Goal: Task Accomplishment & Management: Complete application form

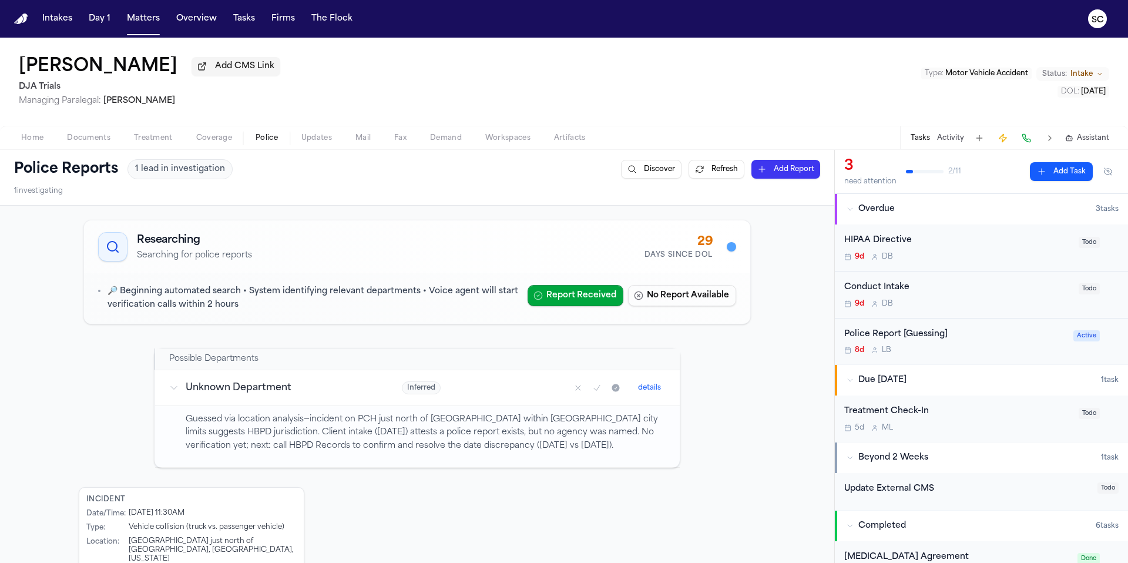
scroll to position [152, 0]
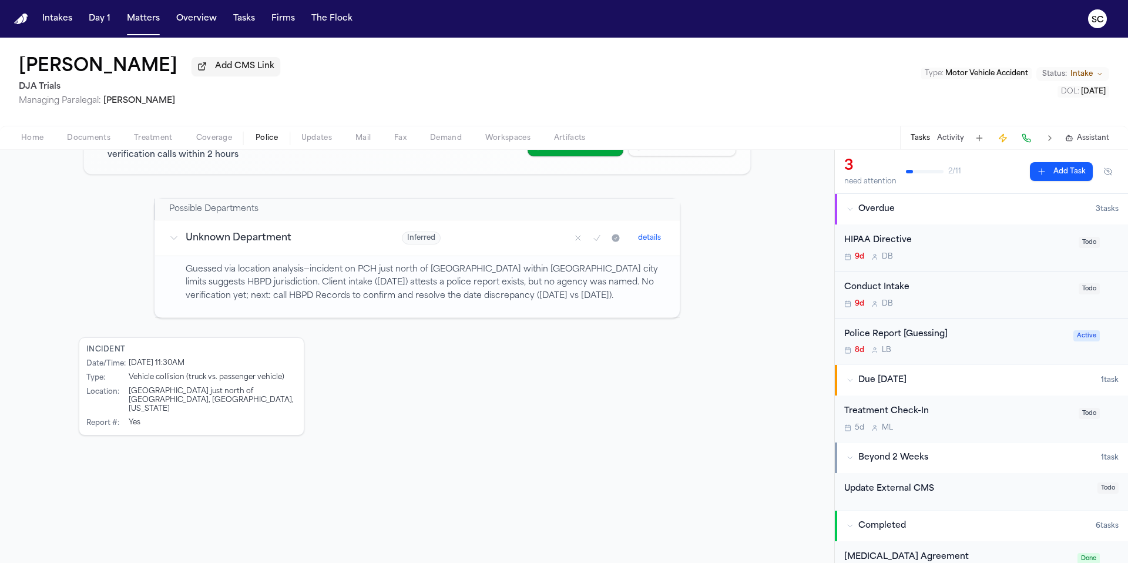
click at [101, 143] on span "Documents" at bounding box center [88, 137] width 43 height 9
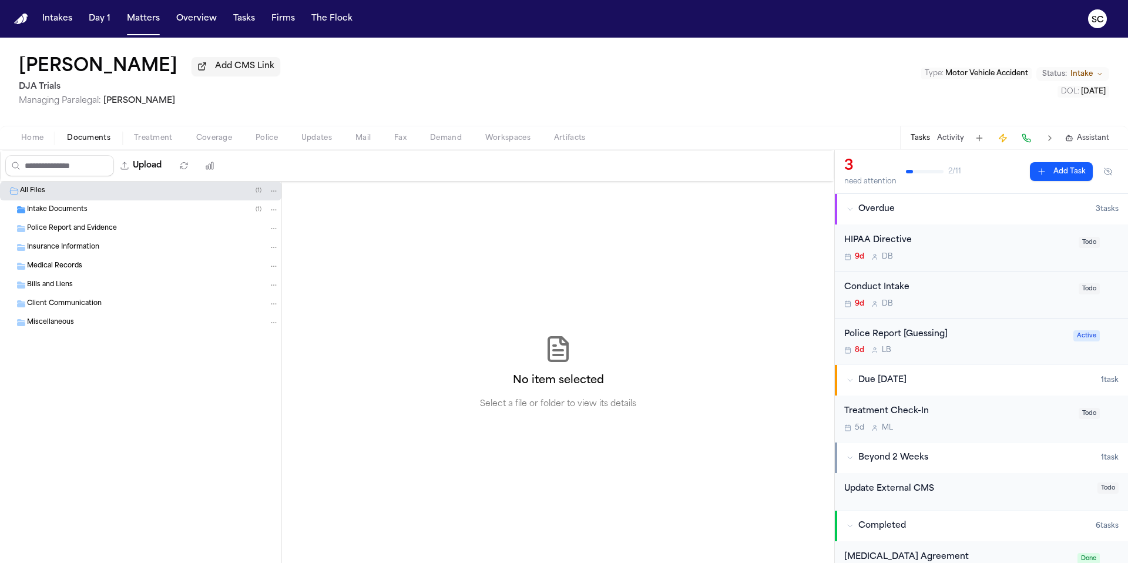
click at [968, 341] on div "Police Report [Guessing]" at bounding box center [955, 335] width 222 height 14
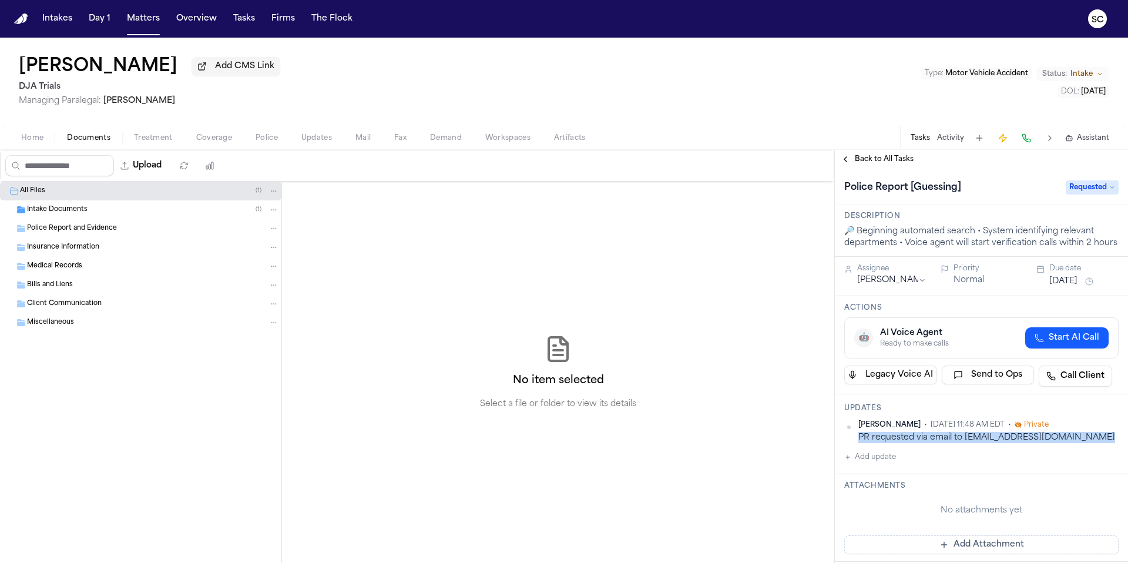
drag, startPoint x: 1104, startPoint y: 454, endPoint x: 857, endPoint y: 456, distance: 247.9
click at [857, 443] on div "Shirley Casanova • Oct 10, 2025 11:48 AM EDT • Private PR requested via email t…" at bounding box center [981, 431] width 274 height 23
copy div "PR requested via email to hbpdrecords@hermosabeach.gov"
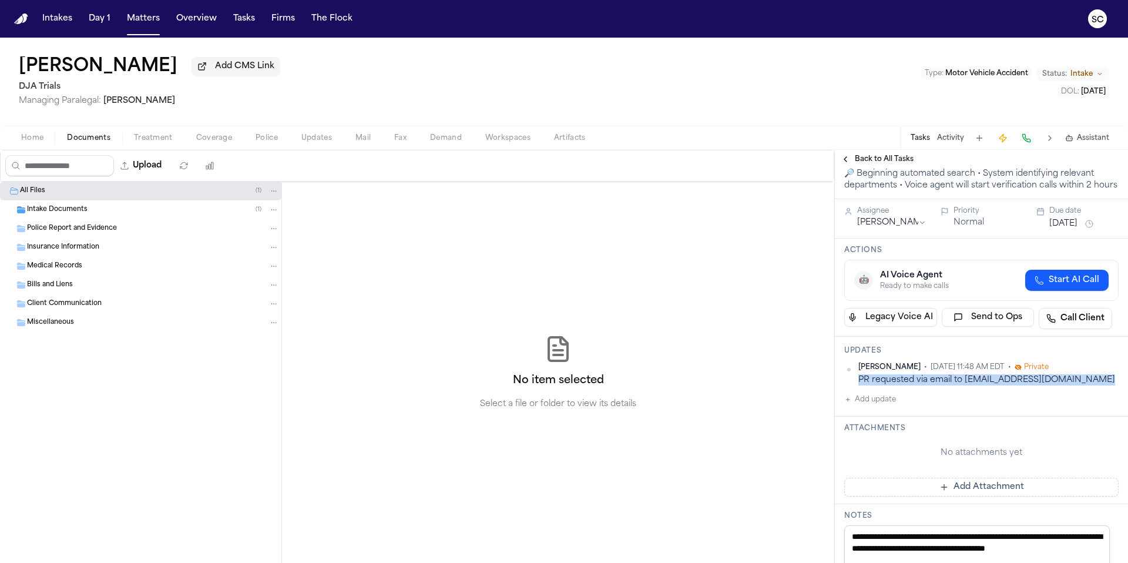
scroll to position [120, 0]
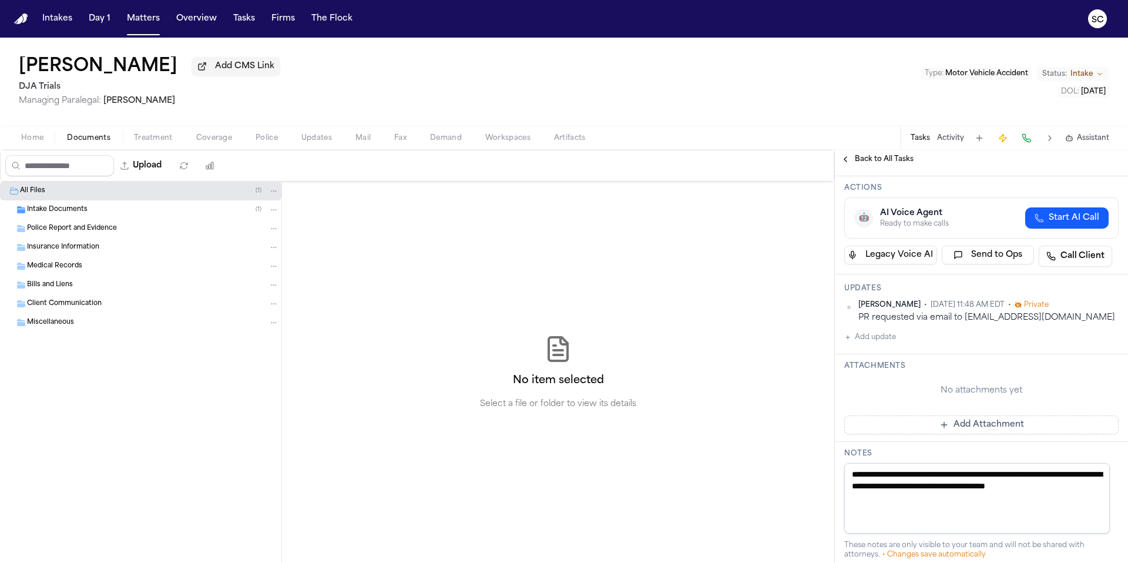
drag, startPoint x: 896, startPoint y: 509, endPoint x: 854, endPoint y: 488, distance: 47.0
click at [854, 488] on textarea "**********" at bounding box center [977, 498] width 266 height 70
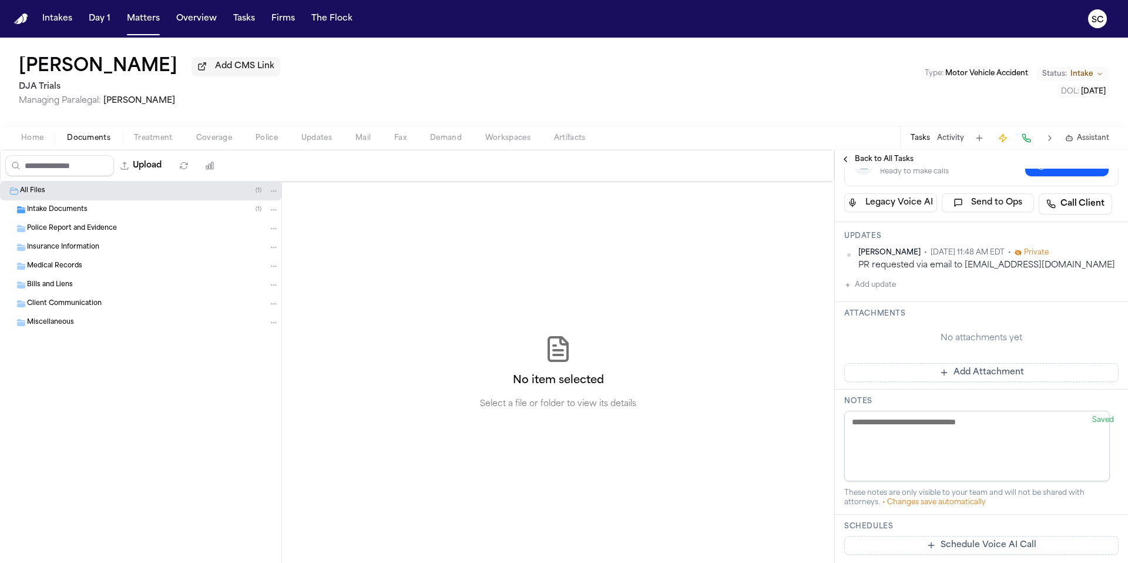
scroll to position [56, 0]
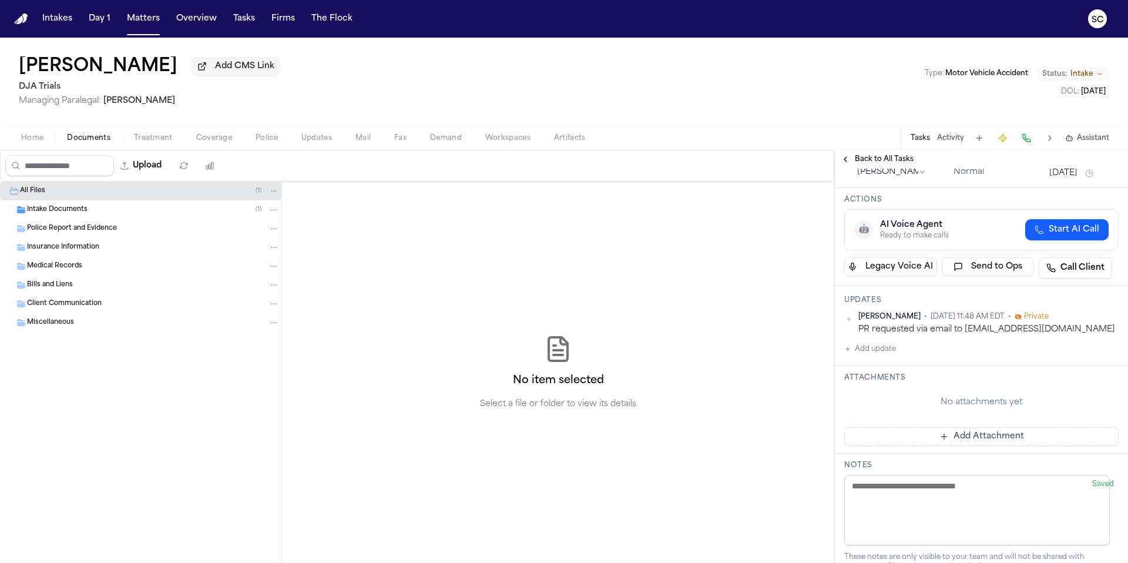
paste textarea "**********"
type textarea "**********"
paste textarea "**********"
type textarea "**********"
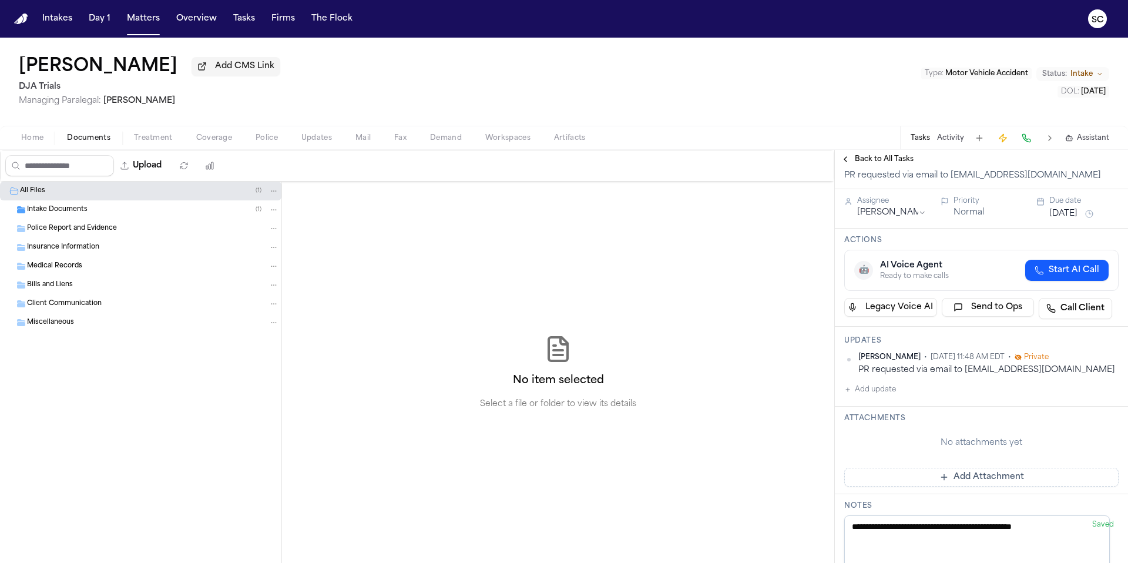
scroll to position [96, 0]
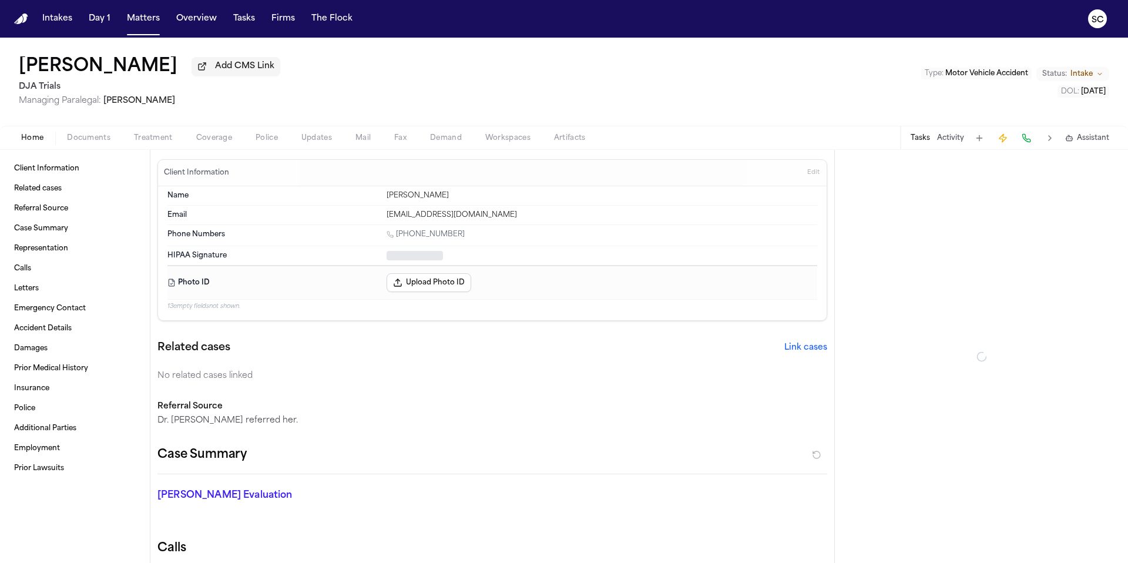
drag, startPoint x: 30, startPoint y: 143, endPoint x: 38, endPoint y: 141, distance: 8.0
click at [30, 143] on span "Home" at bounding box center [32, 137] width 22 height 9
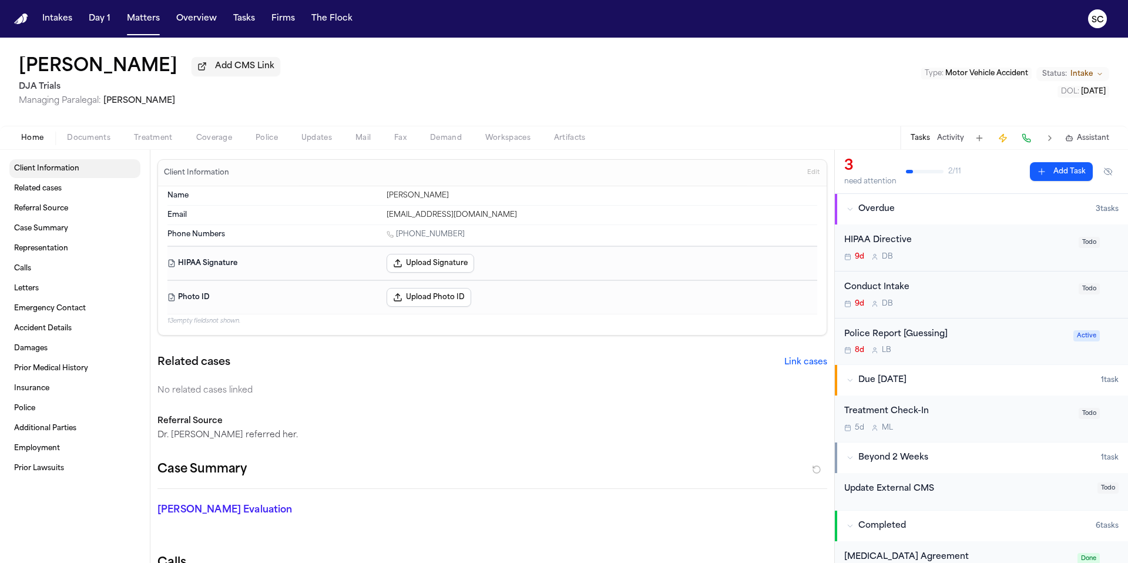
click at [44, 172] on span "Client Information" at bounding box center [46, 168] width 65 height 9
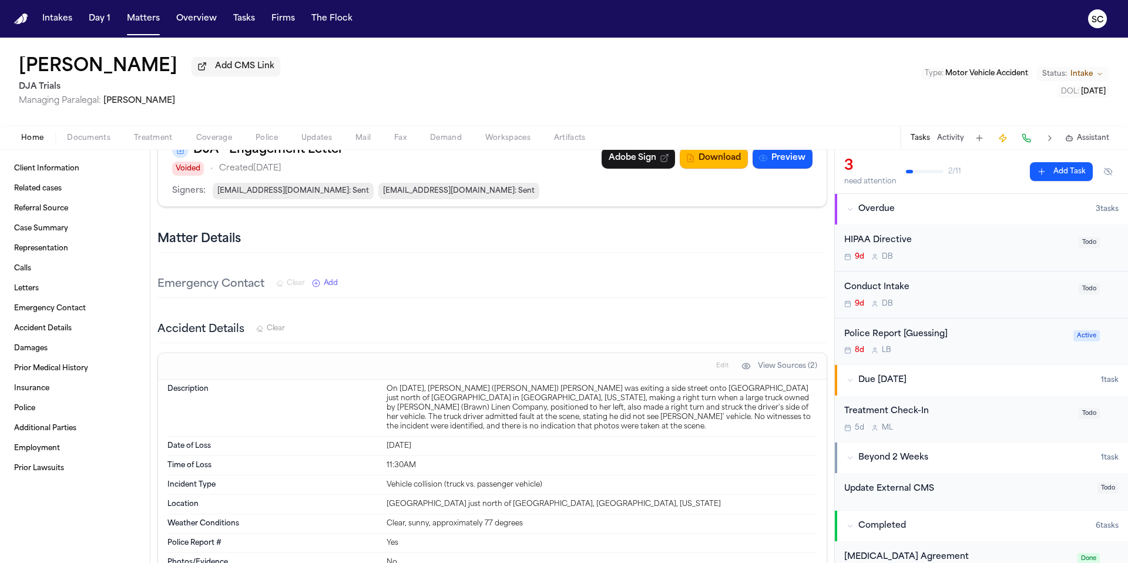
scroll to position [1039, 0]
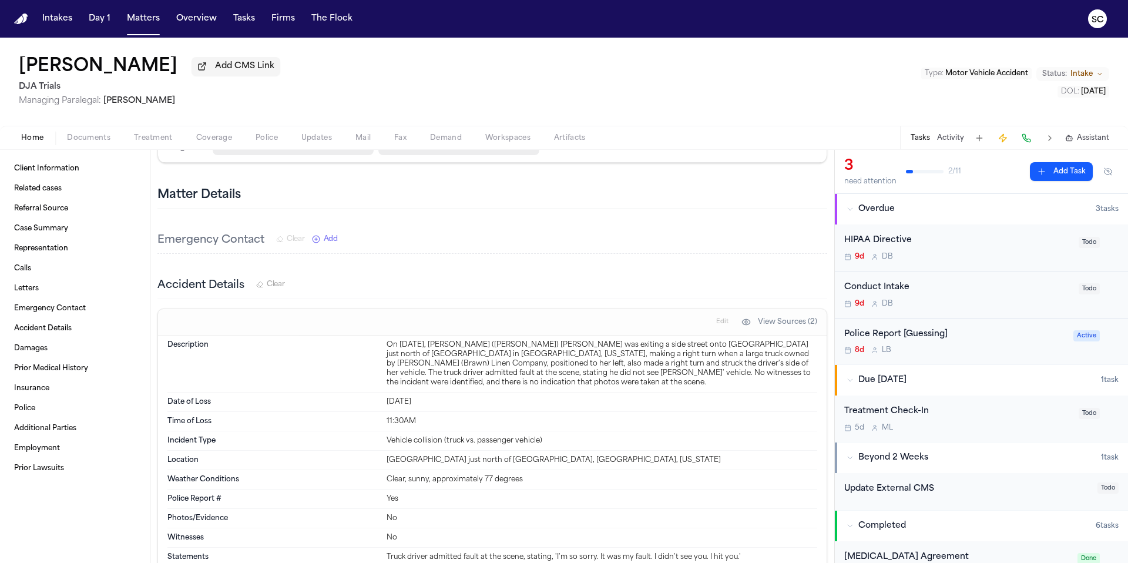
click at [997, 346] on div "Police Report [Guessing] 8d L B" at bounding box center [955, 342] width 222 height 28
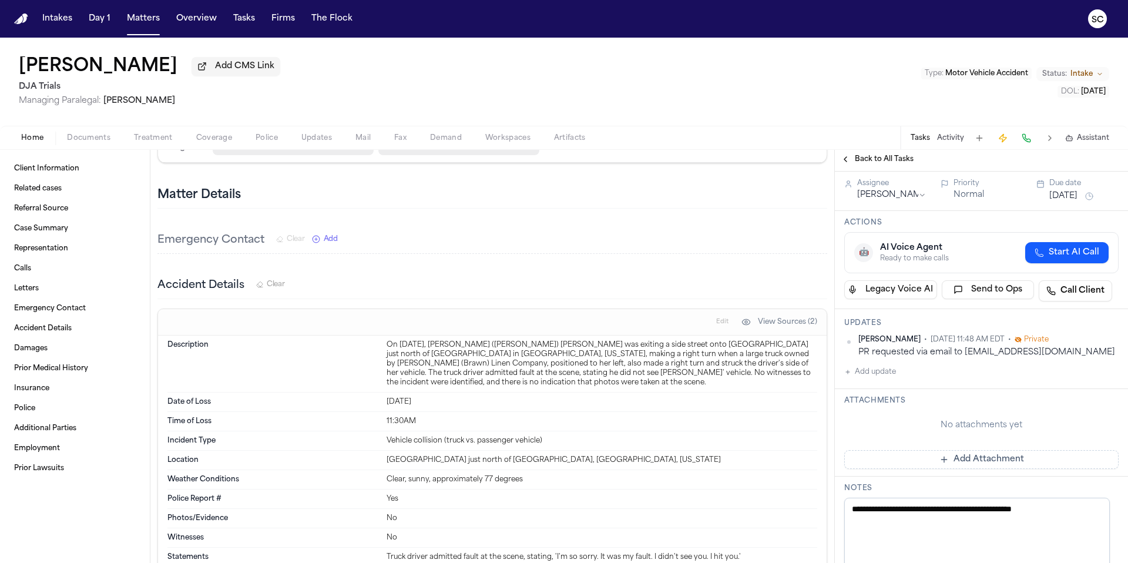
scroll to position [223, 0]
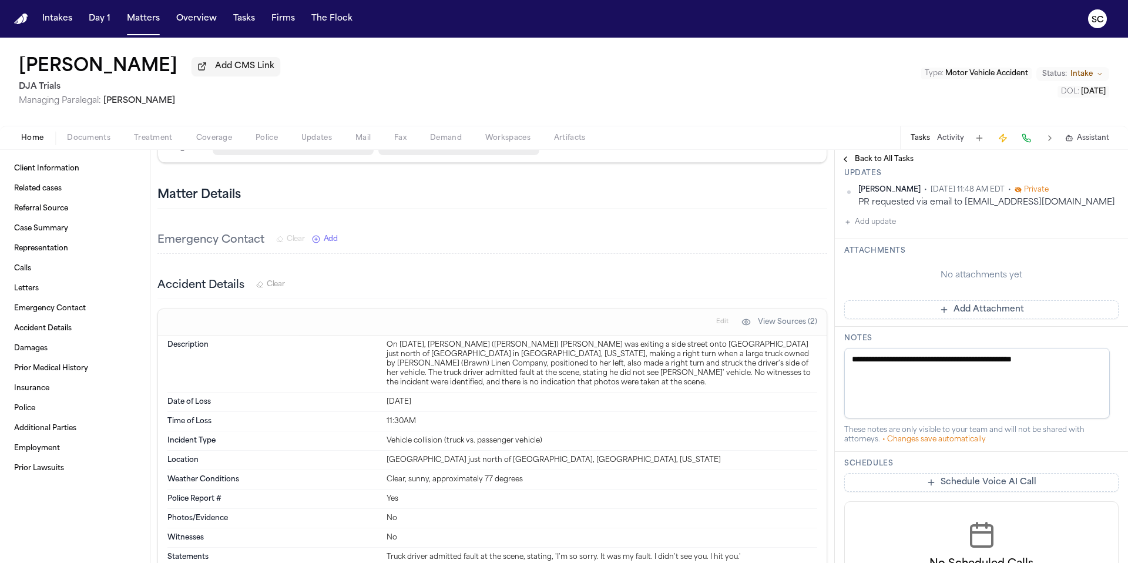
click at [951, 311] on button "Add Attachment" at bounding box center [981, 309] width 274 height 19
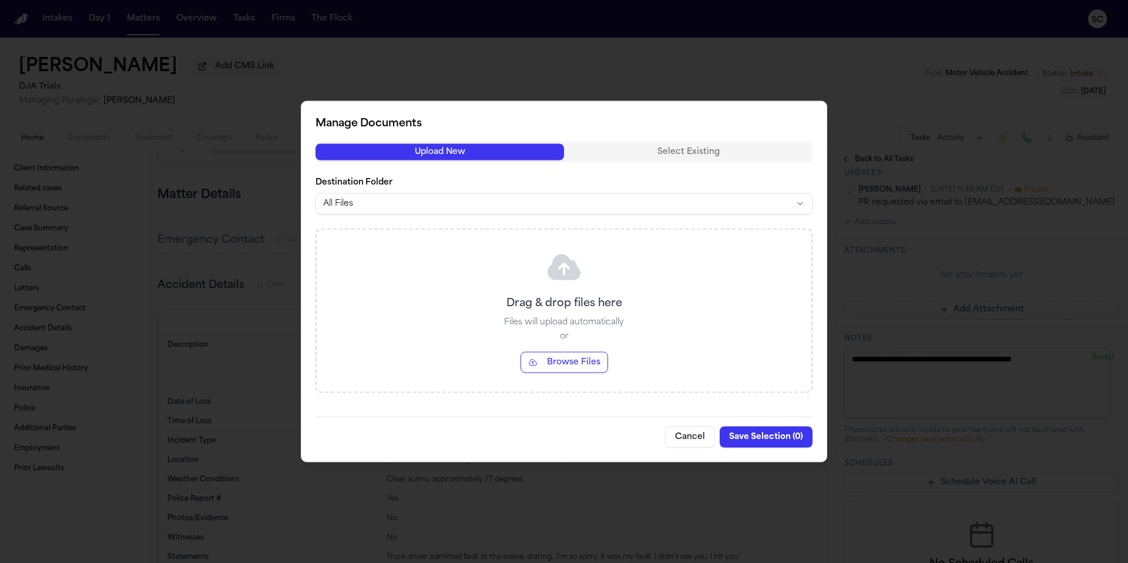
click at [371, 203] on body "Intakes Day 1 Matters Overview Tasks Firms The Flock SC Cyntha Parsons Add CMS …" at bounding box center [564, 281] width 1128 height 563
click at [562, 363] on button "Browse Files" at bounding box center [565, 362] width 88 height 21
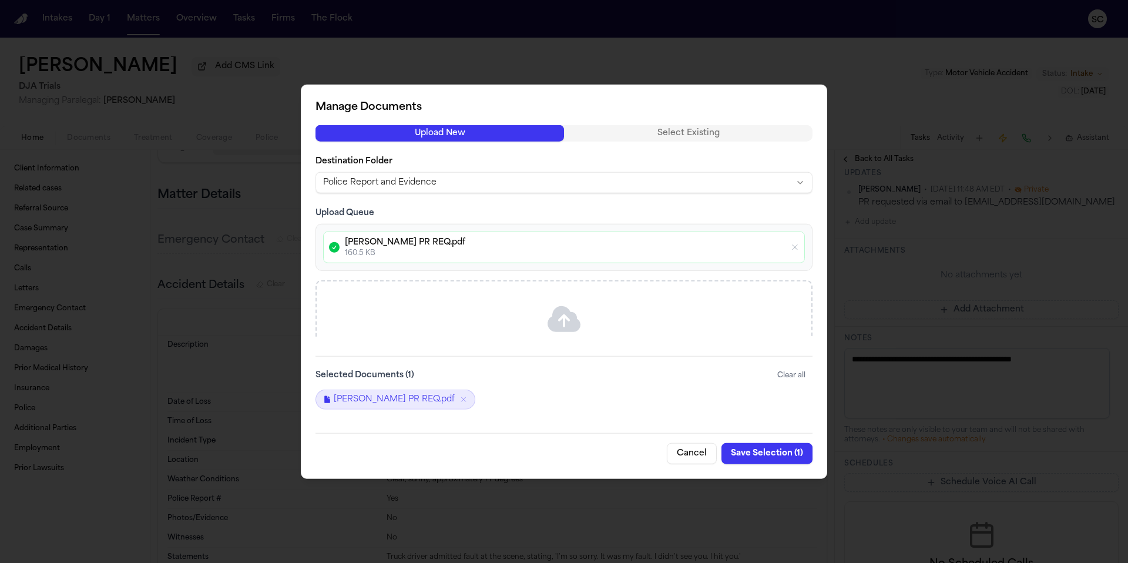
click at [763, 458] on button "Save Selection ( 1 )" at bounding box center [766, 452] width 91 height 21
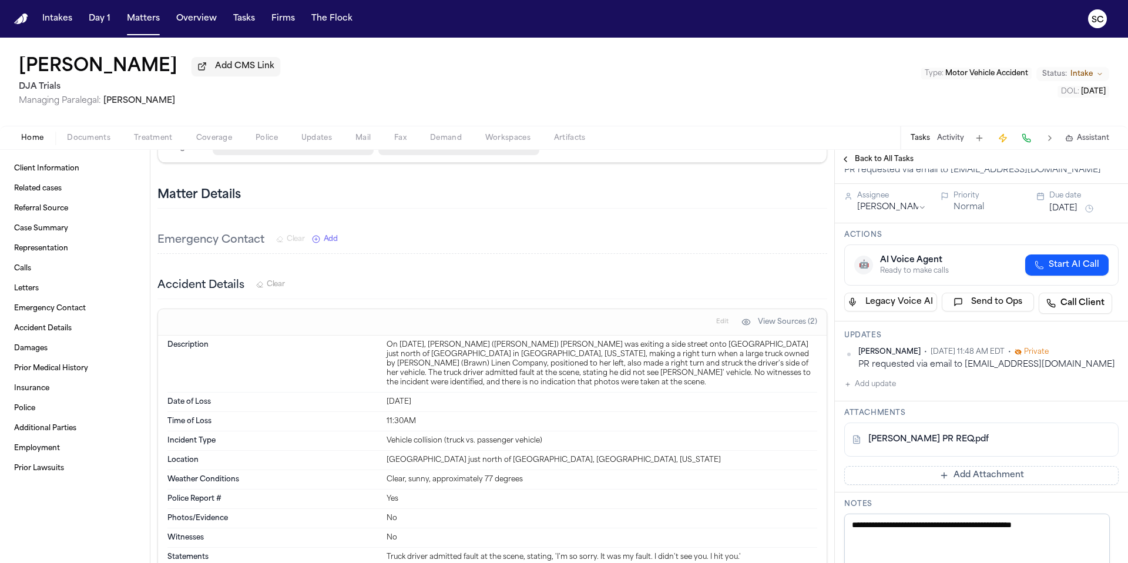
scroll to position [0, 0]
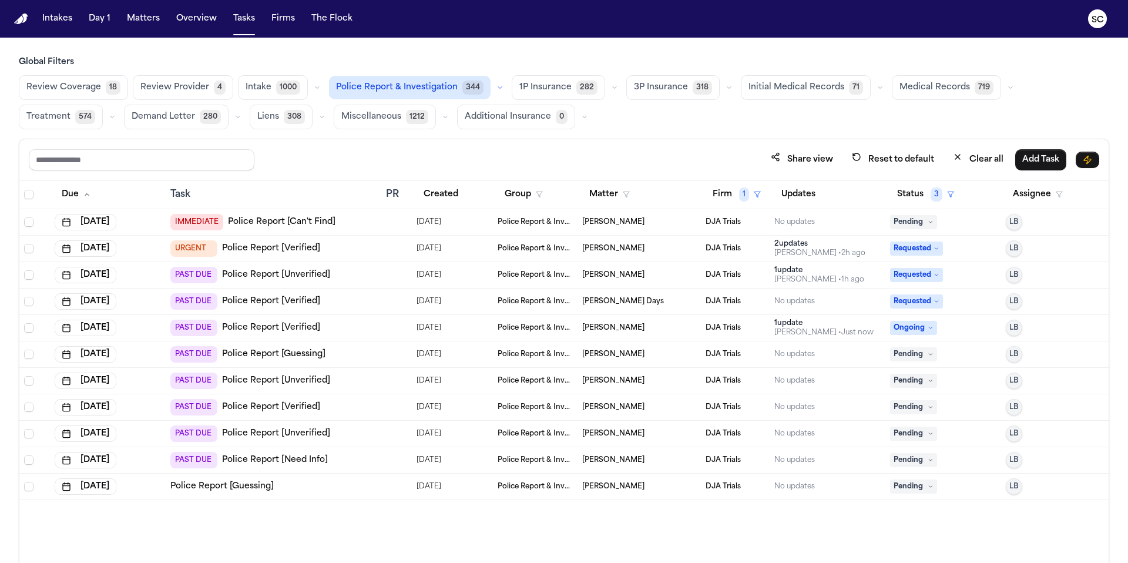
scroll to position [70, 0]
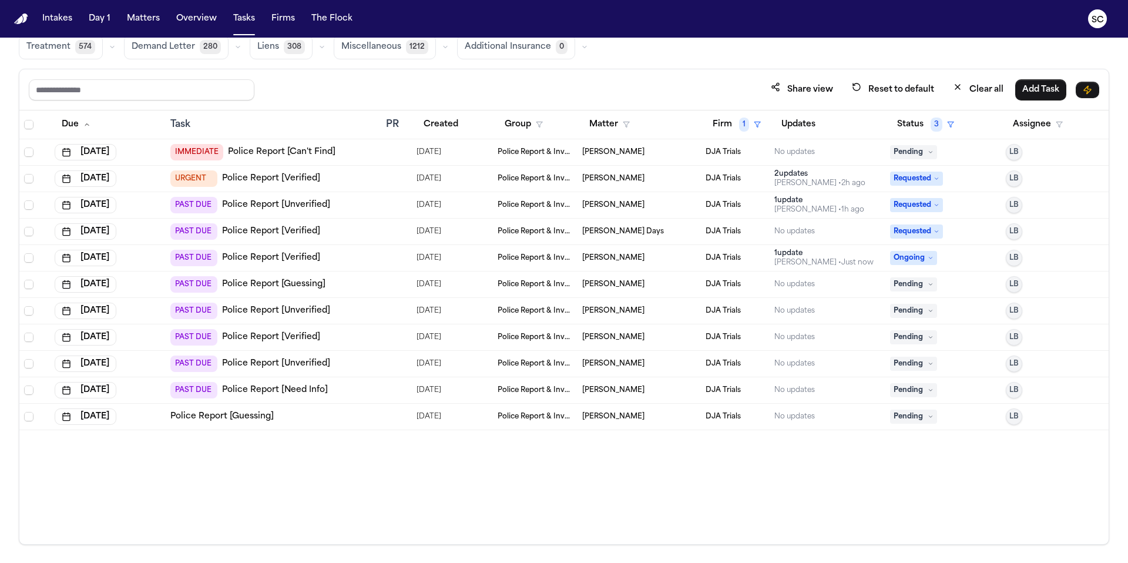
click at [908, 285] on span "Pending" at bounding box center [913, 284] width 47 height 14
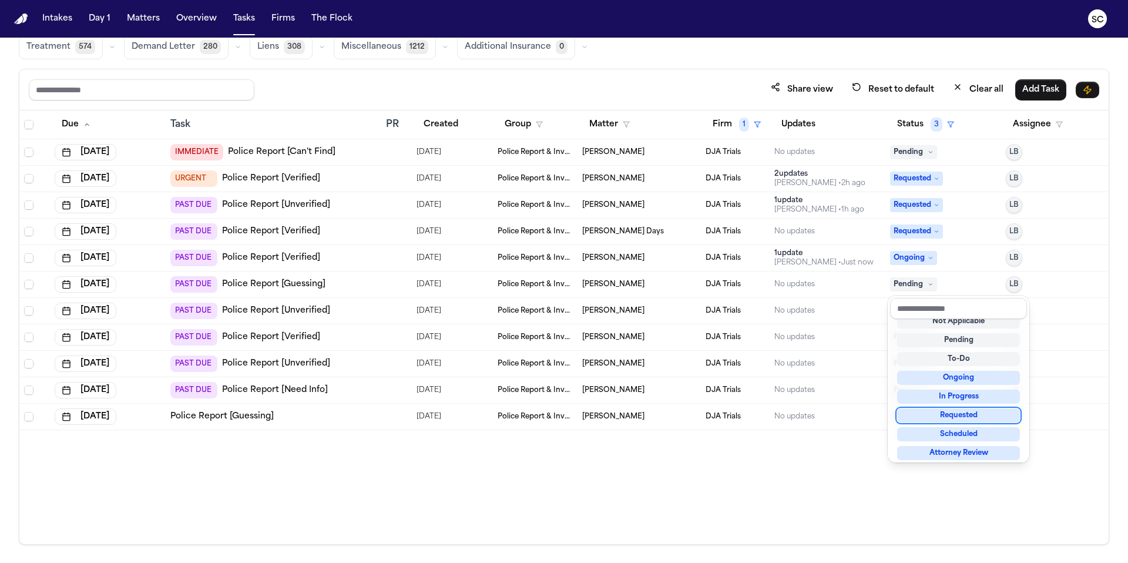
click at [970, 414] on div "Requested" at bounding box center [958, 415] width 123 height 14
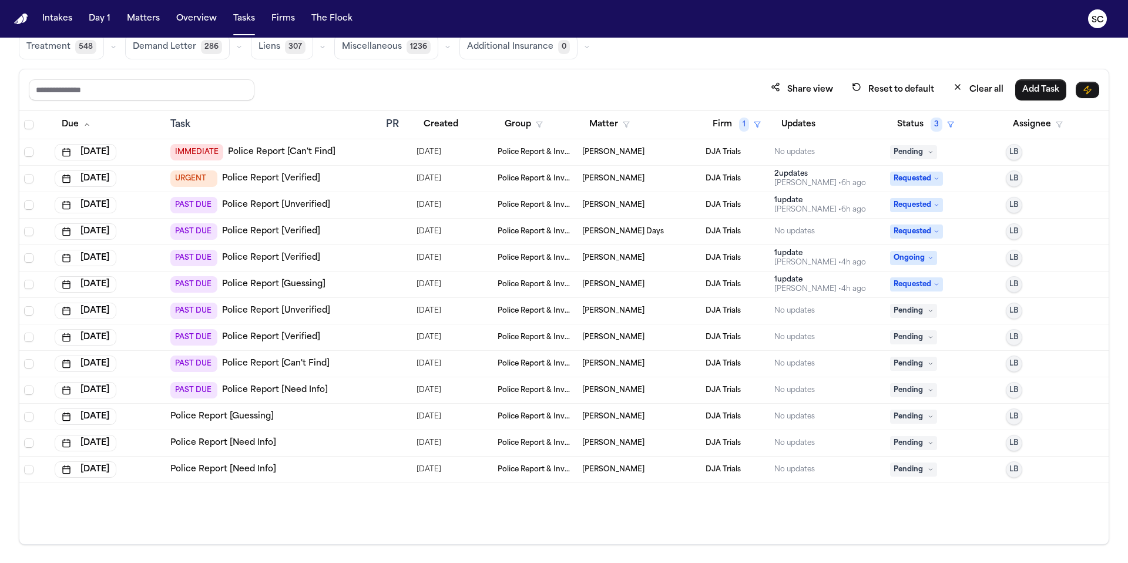
click at [276, 231] on link "Police Report [Verified]" at bounding box center [271, 232] width 98 height 12
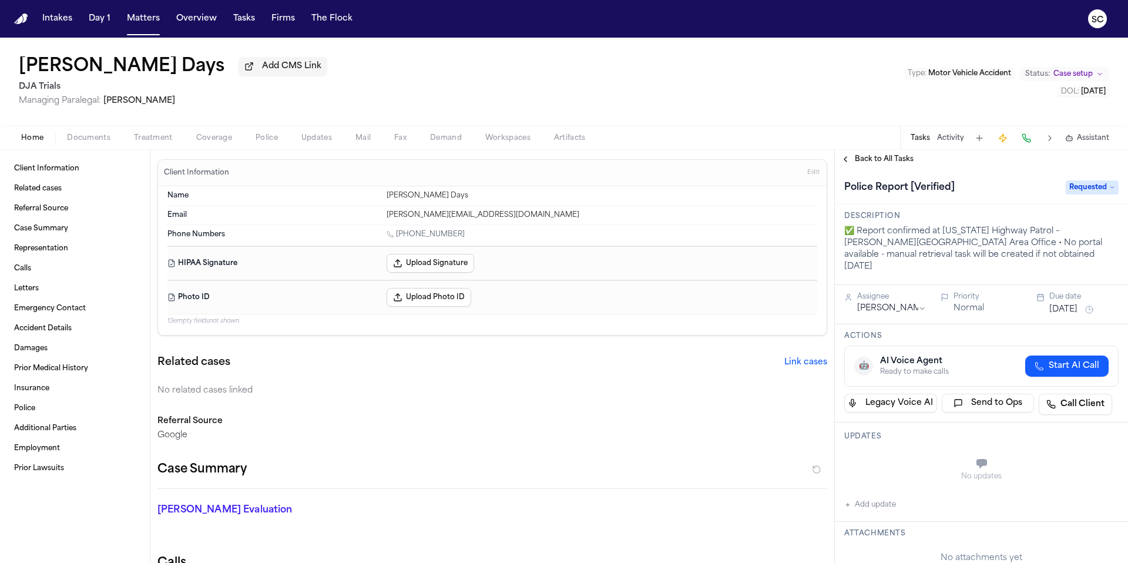
click at [359, 142] on span "Mail" at bounding box center [362, 137] width 15 height 9
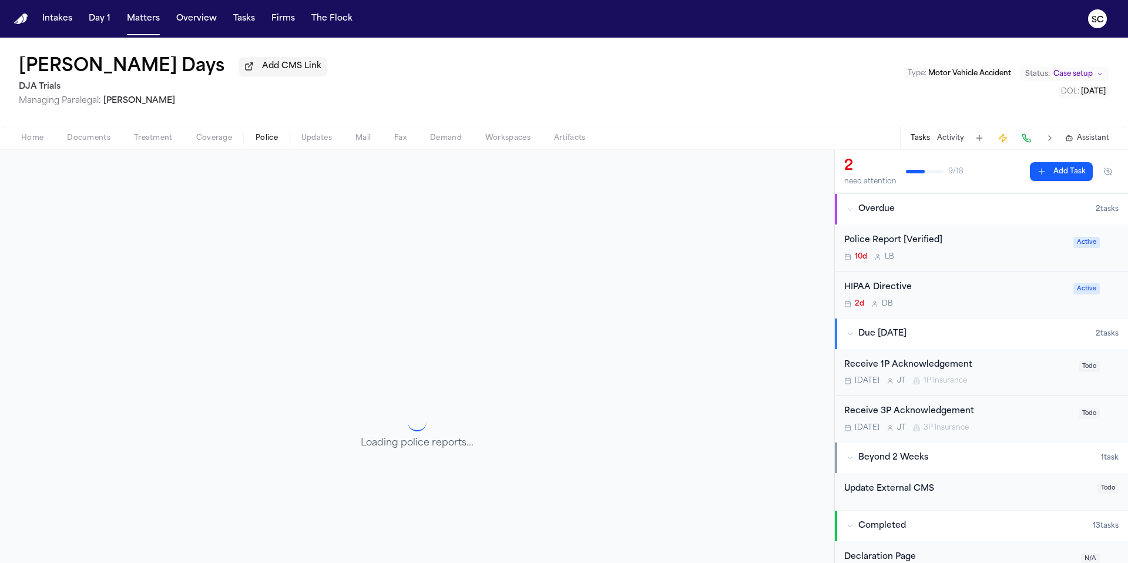
click at [284, 145] on button "Police" at bounding box center [267, 138] width 46 height 14
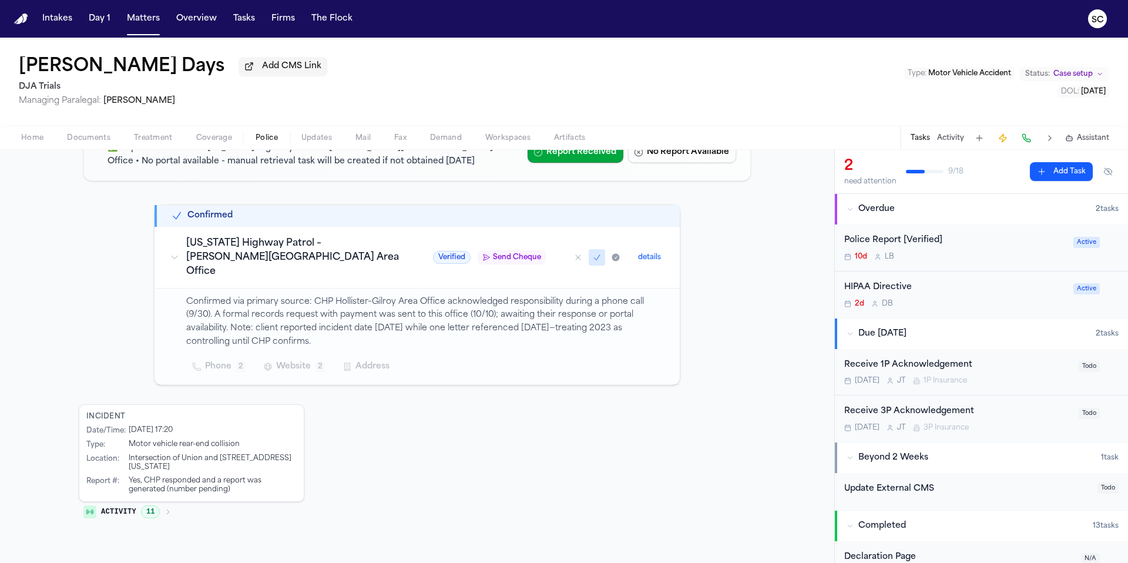
scroll to position [152, 0]
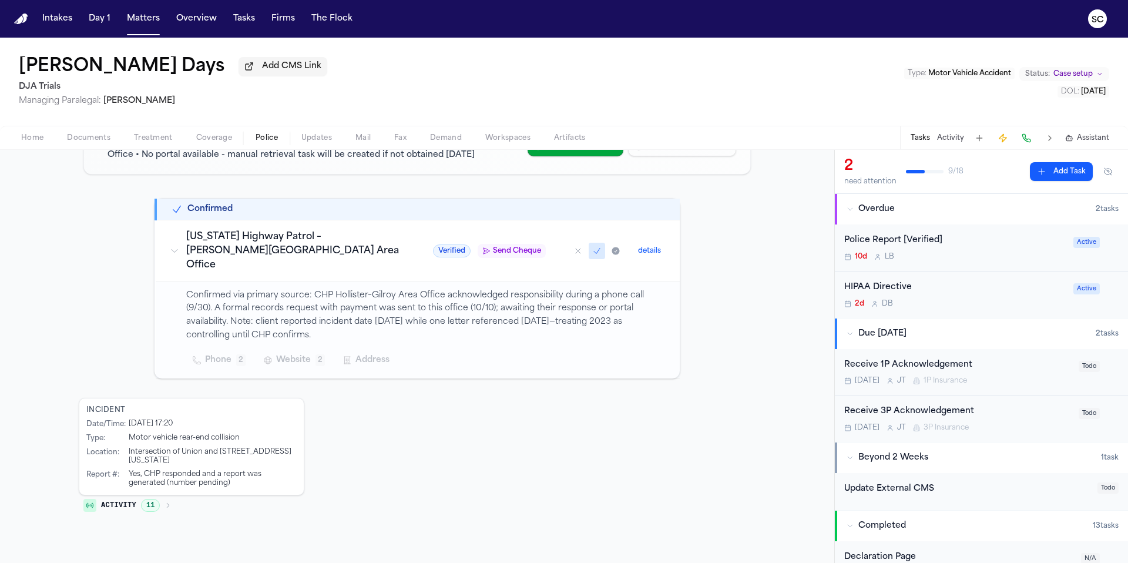
drag, startPoint x: 194, startPoint y: 449, endPoint x: 124, endPoint y: 439, distance: 70.5
click at [129, 448] on div "Intersection of Union and [STREET_ADDRESS][US_STATE]" at bounding box center [213, 457] width 168 height 18
copy div "Intersection of Union and [STREET_ADDRESS][US_STATE]"
click at [597, 559] on div "Active Investigation Verifying report availability 14 Days Since DOL ✅ Report c…" at bounding box center [417, 309] width 834 height 507
click at [517, 562] on div "Active Investigation Verifying report availability 14 Days Since DOL ✅ Report c…" at bounding box center [417, 309] width 834 height 507
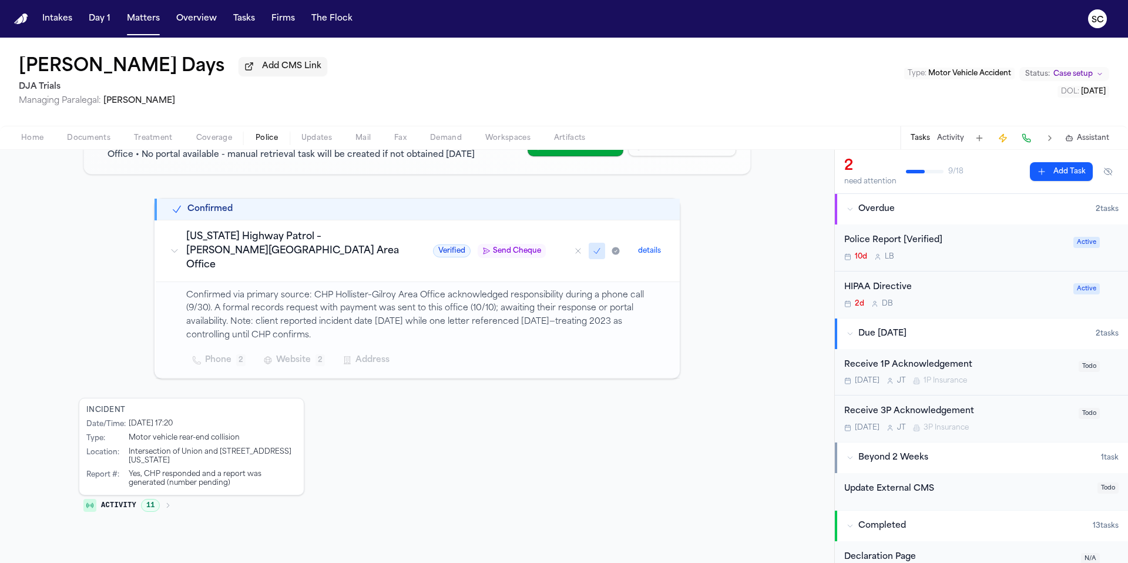
click at [509, 562] on div "Active Investigation Verifying report availability 14 Days Since DOL ✅ Report c…" at bounding box center [417, 309] width 834 height 507
click at [976, 254] on div "10d L B" at bounding box center [955, 256] width 222 height 9
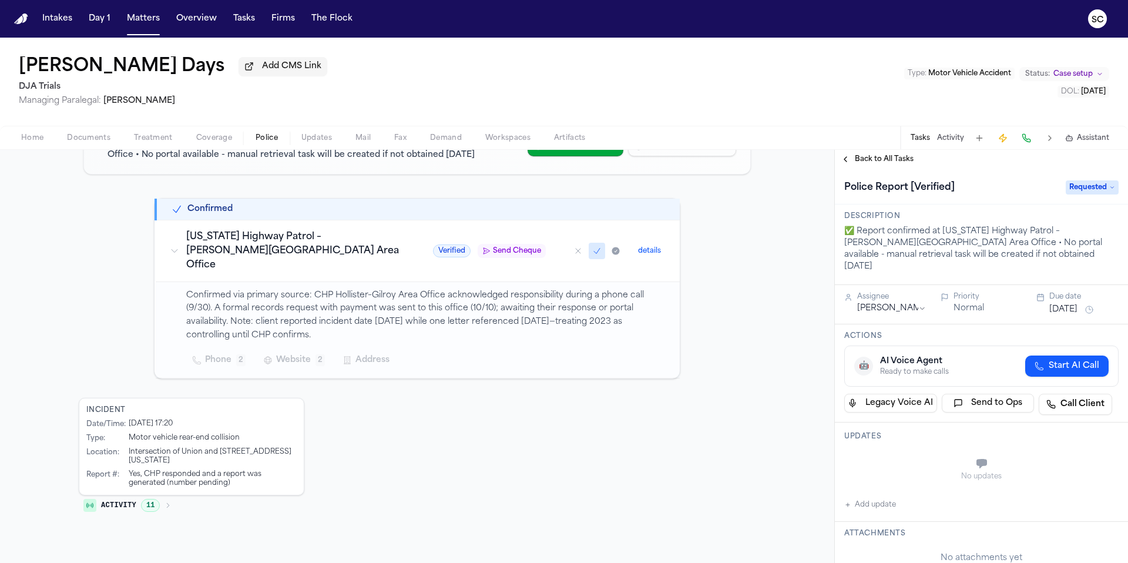
click at [878, 498] on button "Add update" at bounding box center [870, 505] width 52 height 14
click at [878, 495] on div "Updates No updates Add update" at bounding box center [981, 471] width 293 height 99
click at [885, 453] on textarea "Add your update" at bounding box center [988, 464] width 251 height 23
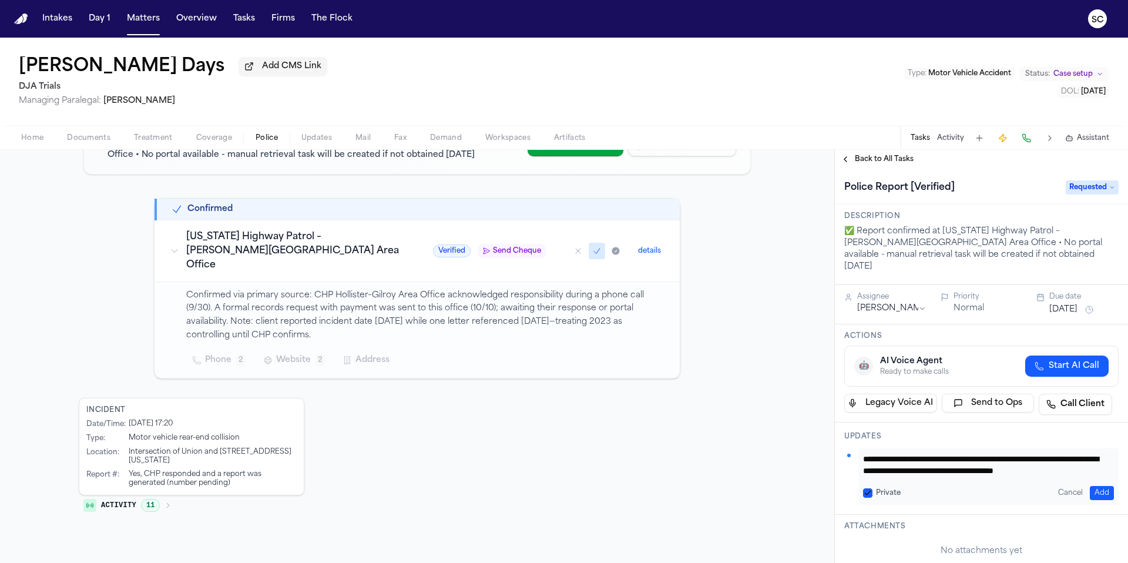
scroll to position [12, 0]
type textarea "**********"
click at [1094, 486] on button "Add" at bounding box center [1102, 493] width 24 height 14
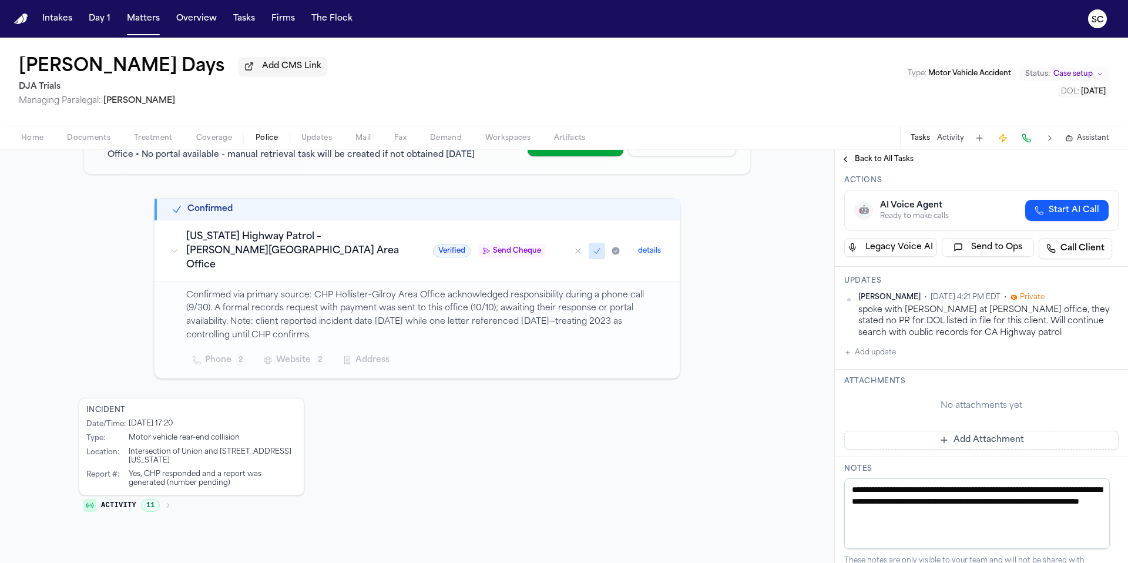
scroll to position [250, 0]
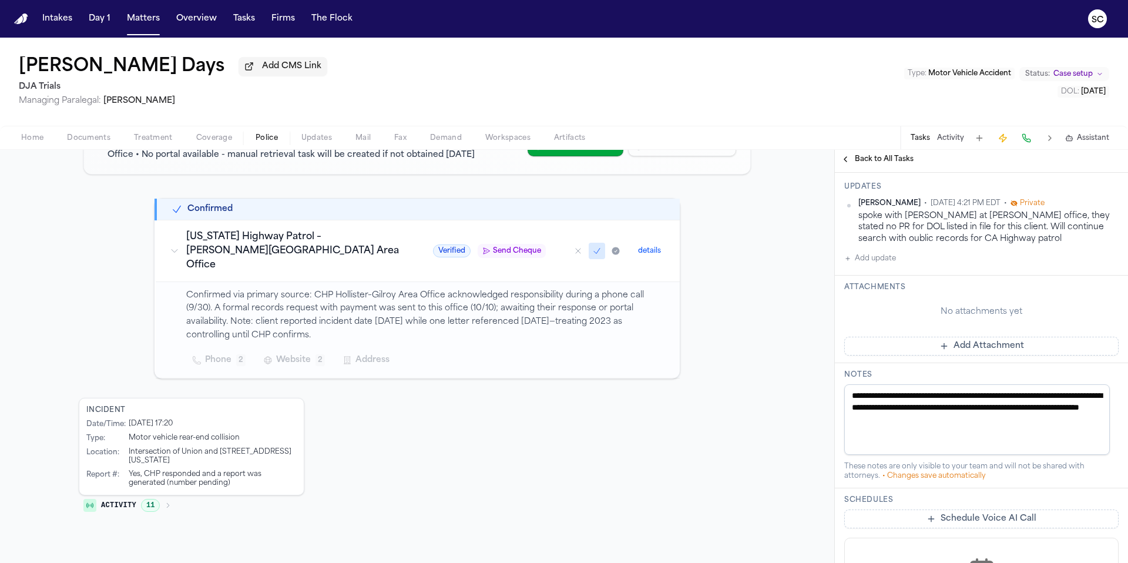
click at [98, 143] on span "Documents" at bounding box center [88, 137] width 43 height 9
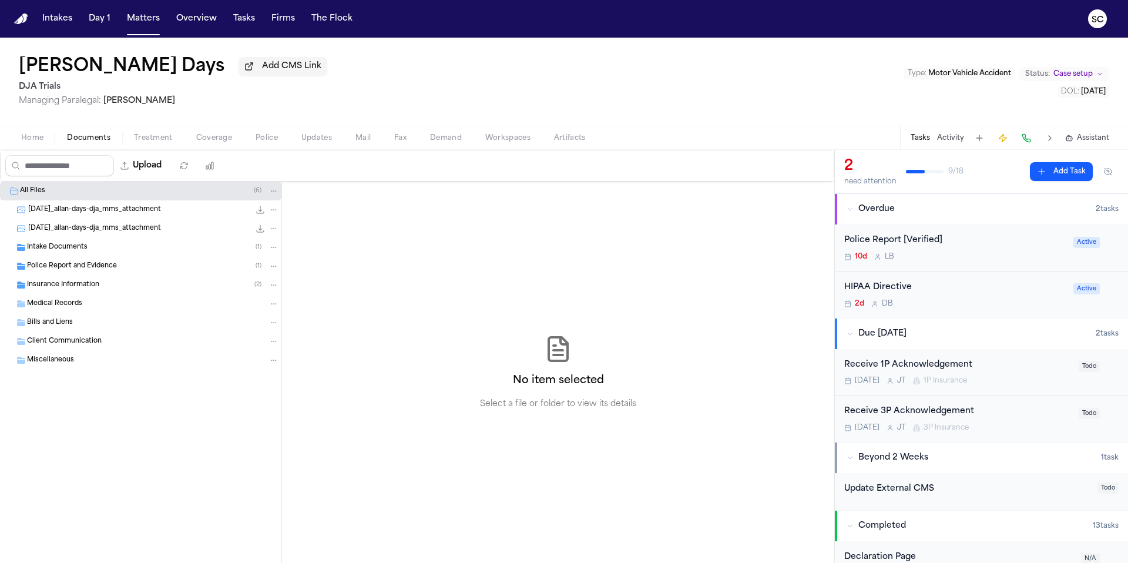
click at [116, 283] on div "Insurance Information ( 2 )" at bounding box center [153, 285] width 252 height 11
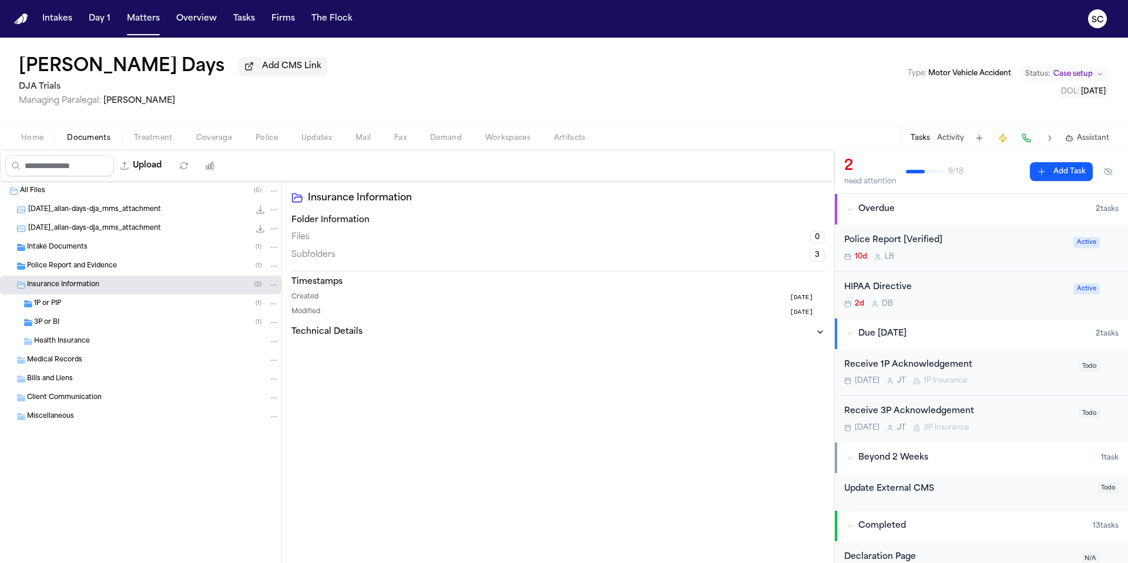
click at [112, 331] on div "3P or BI ( 1 )" at bounding box center [140, 322] width 281 height 19
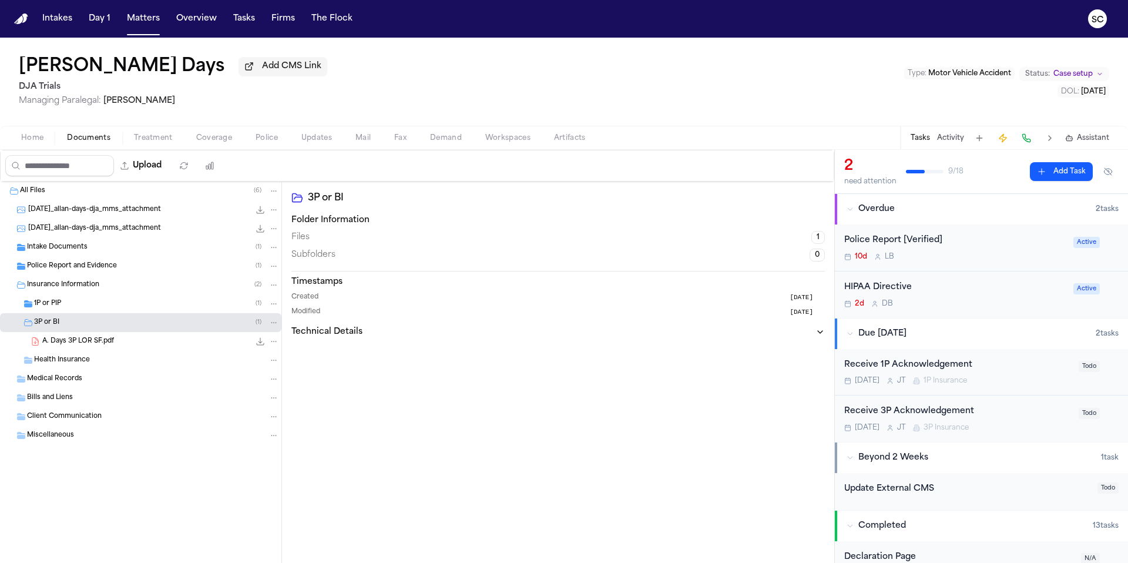
click at [104, 309] on div "1P or PIP ( 1 )" at bounding box center [156, 303] width 245 height 11
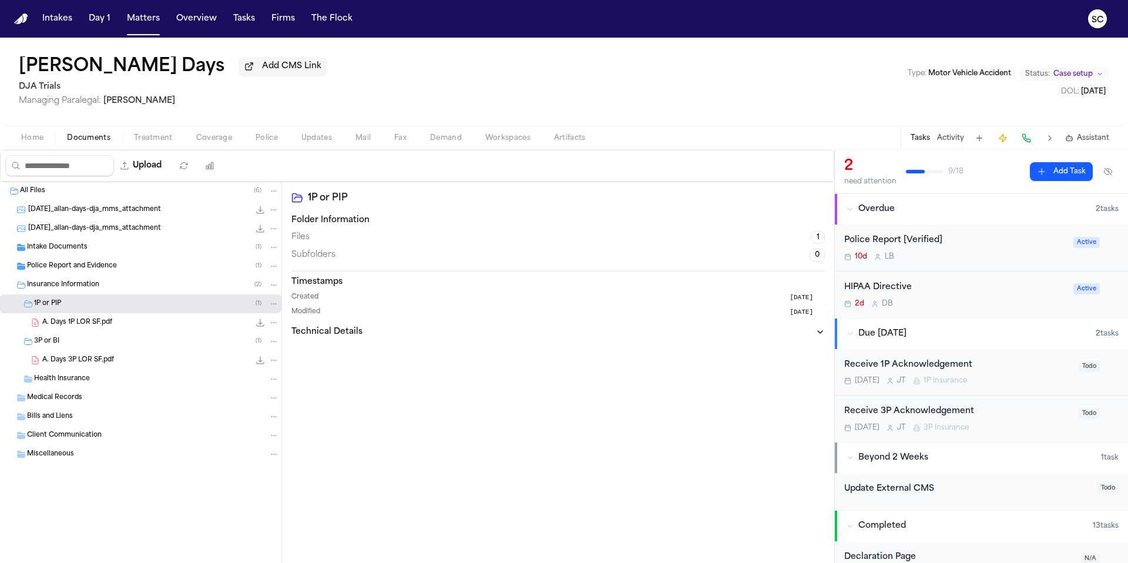
click at [88, 253] on div "Intake Documents ( 1 )" at bounding box center [153, 247] width 252 height 11
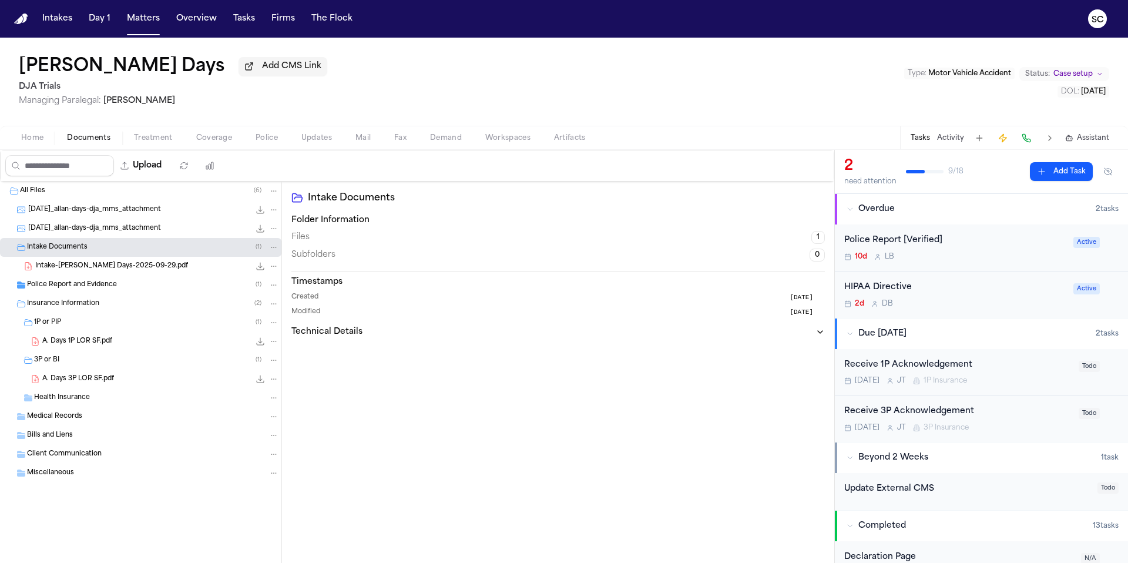
click at [94, 271] on span "Intake-[PERSON_NAME] Days-2025-09-29.pdf" at bounding box center [111, 266] width 153 height 10
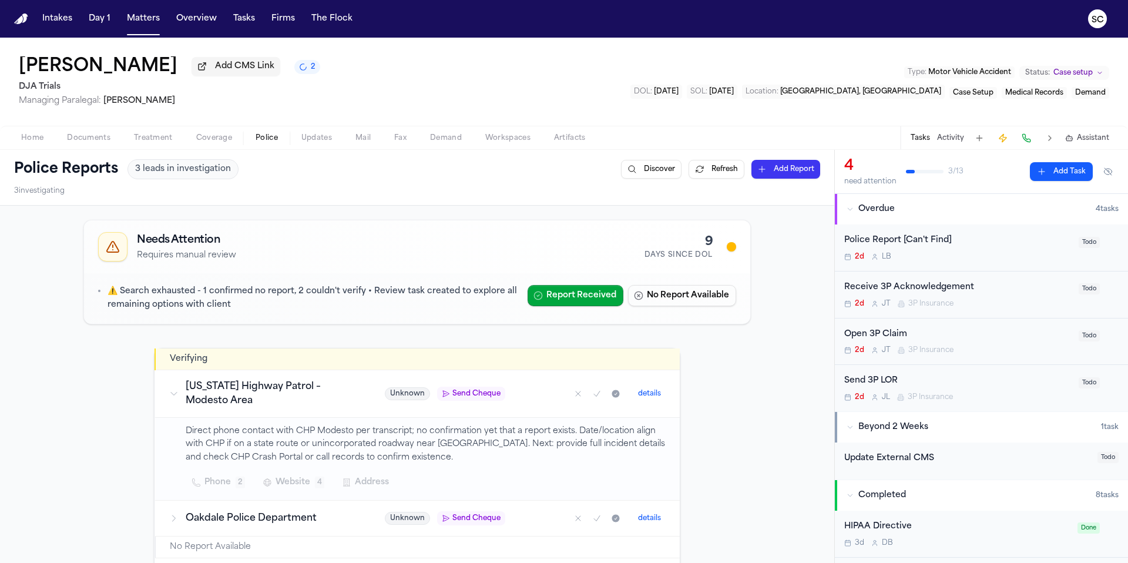
scroll to position [215, 0]
